Goal: Find specific page/section: Find specific page/section

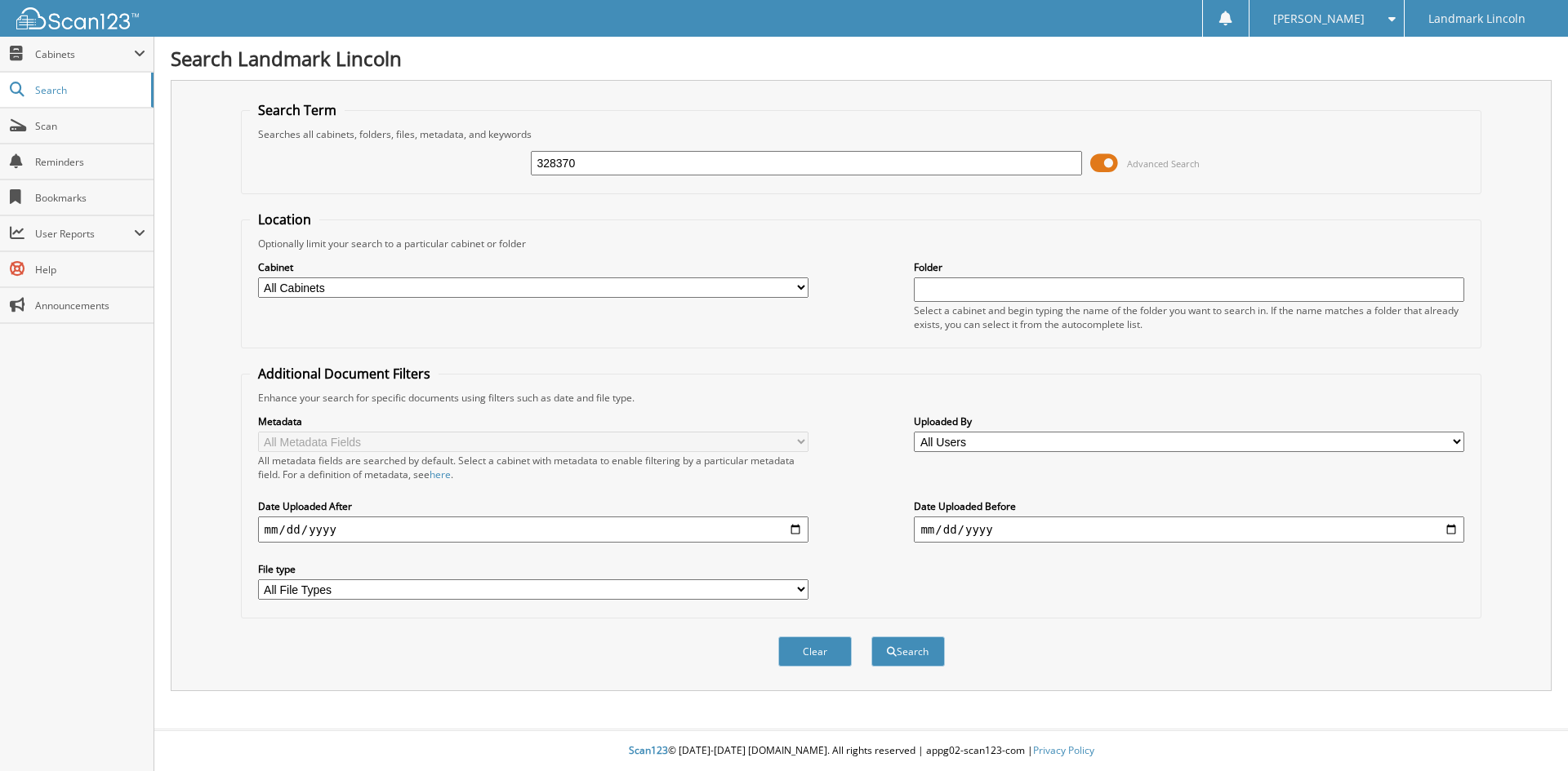
type input "328370"
click at [871, 636] on button "Search" at bounding box center [907, 651] width 73 height 30
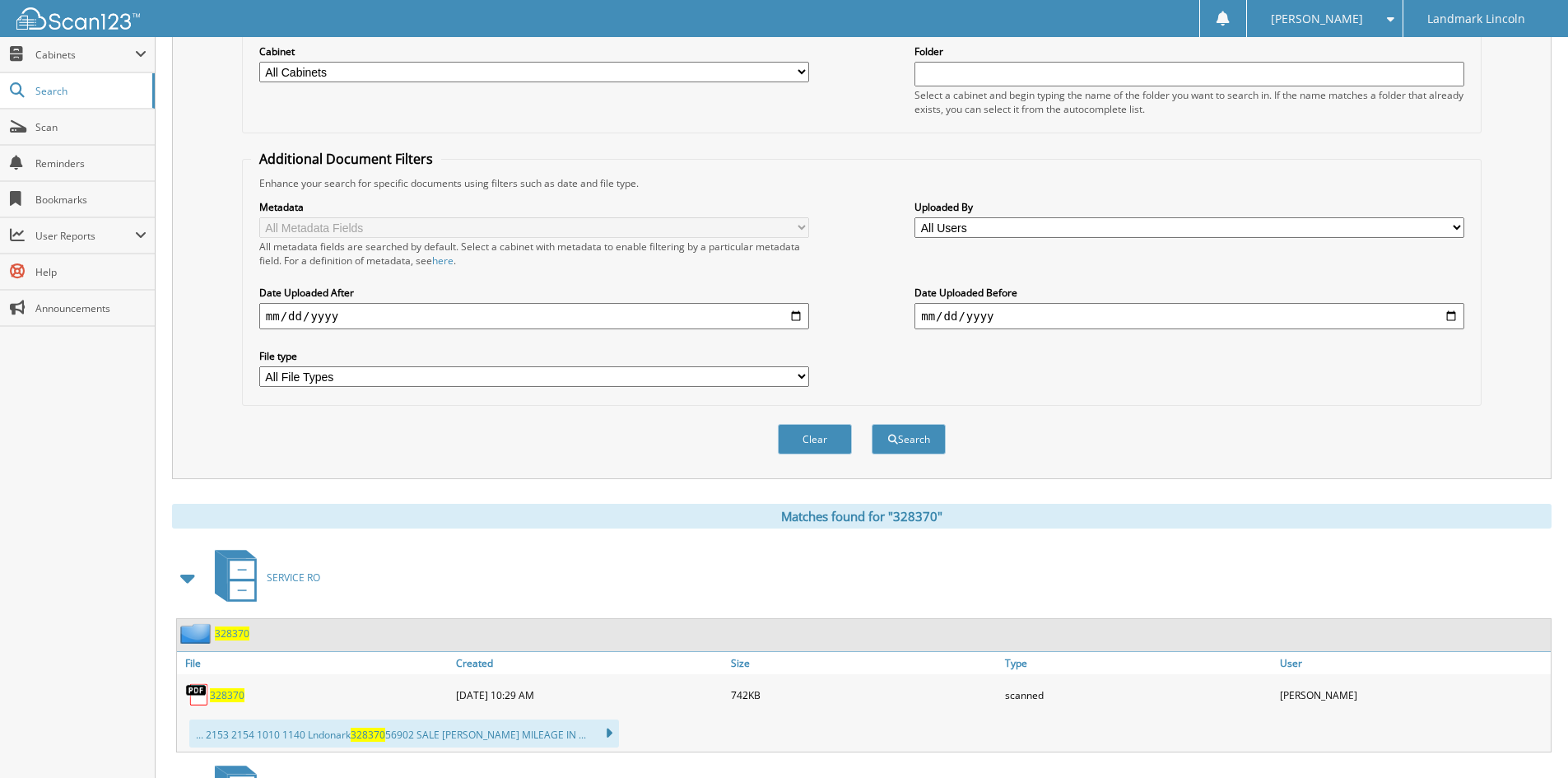
scroll to position [329, 0]
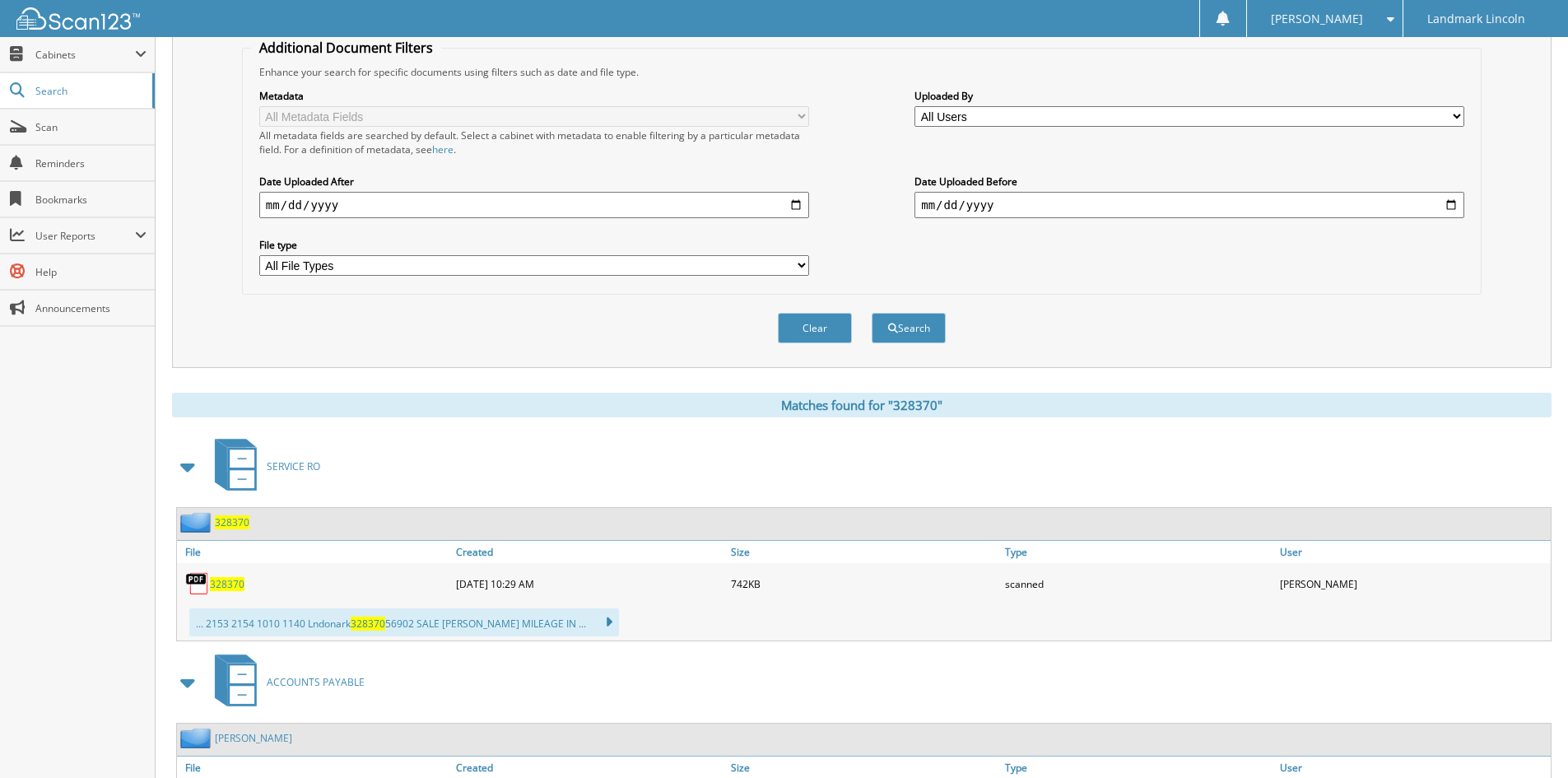
click at [239, 580] on span "328370" at bounding box center [227, 584] width 35 height 14
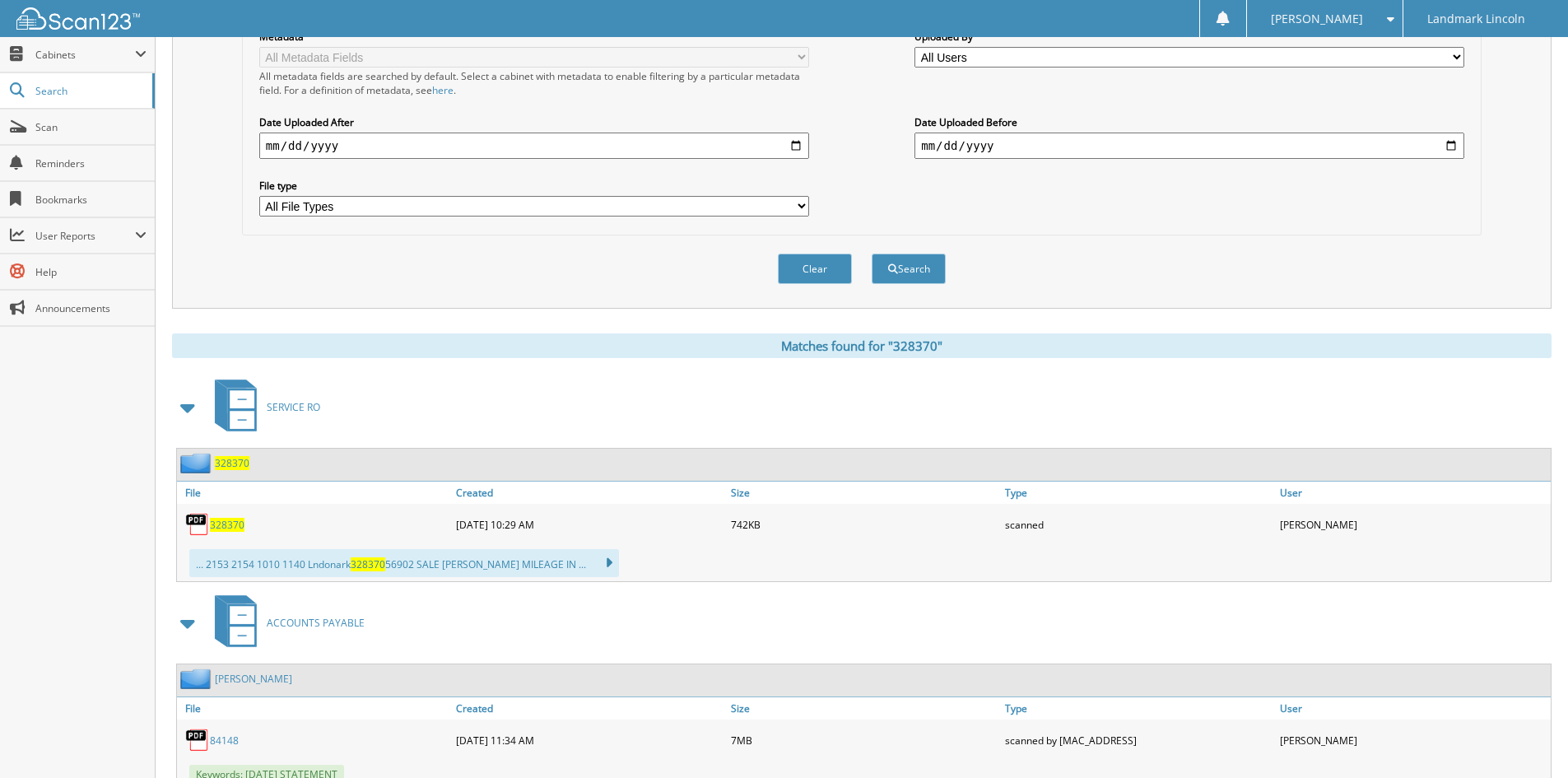
scroll to position [486, 0]
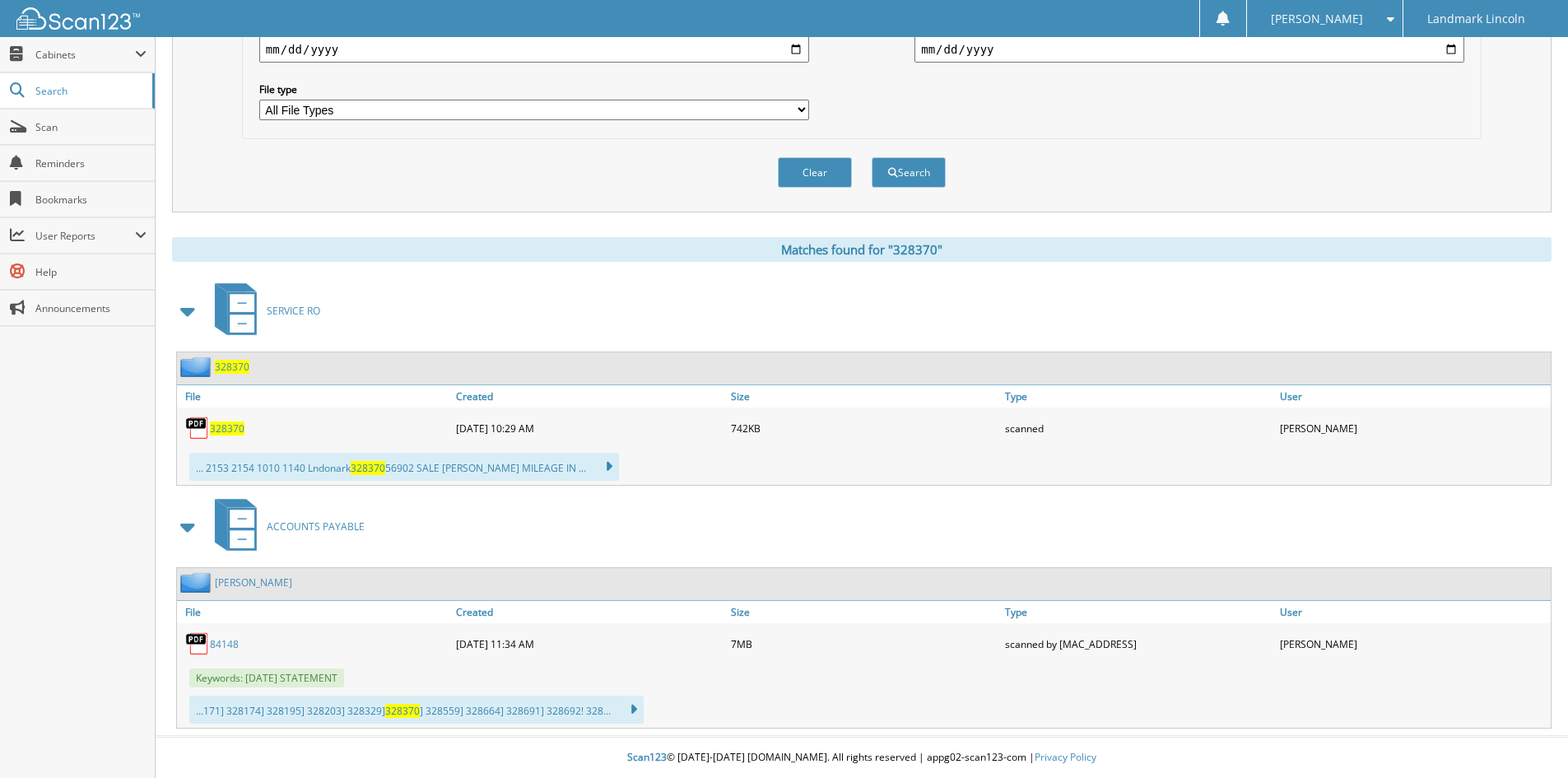
click at [214, 434] on span "328370" at bounding box center [227, 428] width 35 height 14
